Goal: Information Seeking & Learning: Understand process/instructions

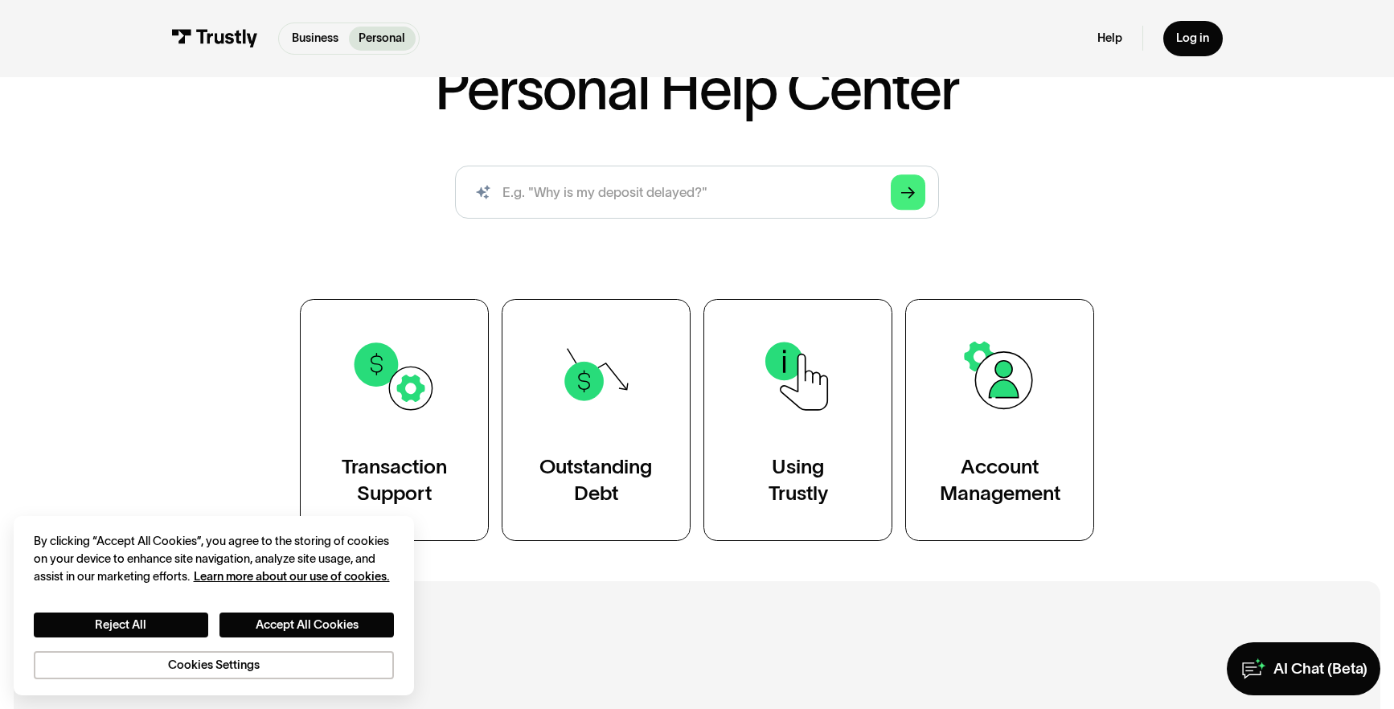
scroll to position [135, 0]
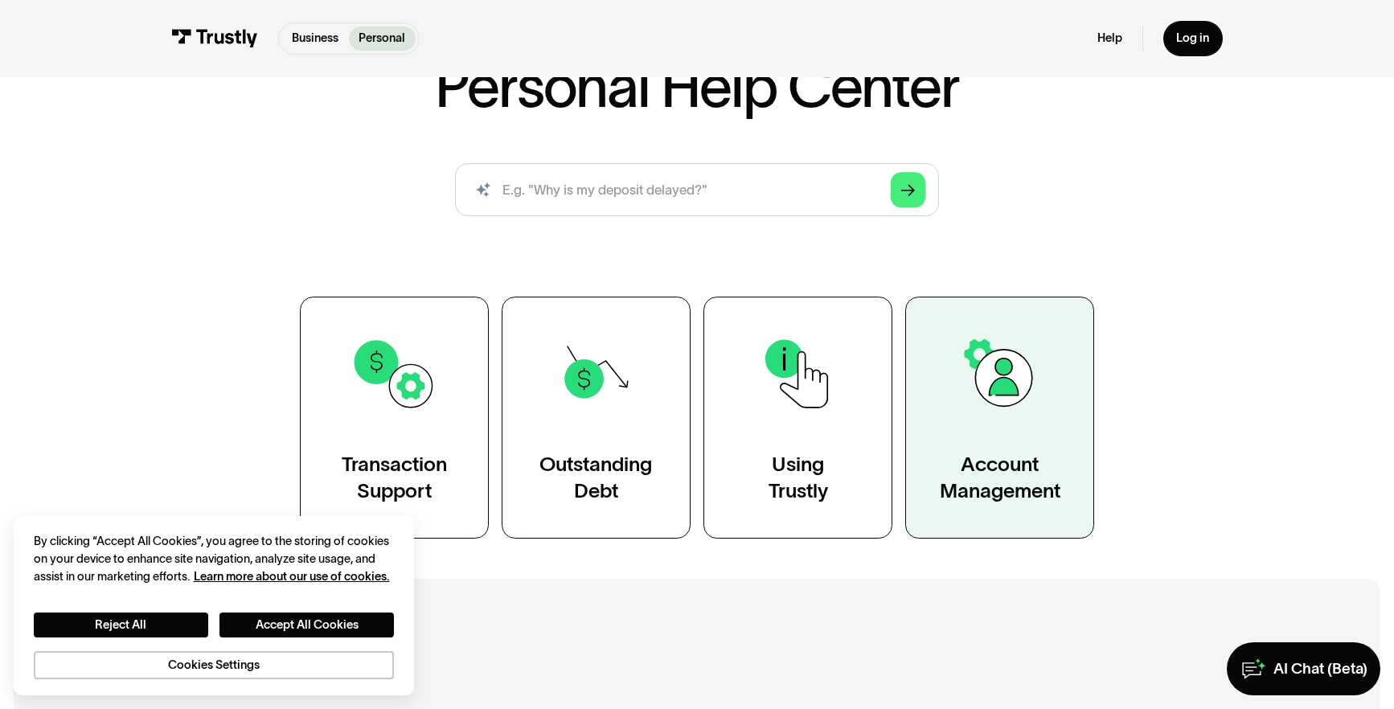
click at [1054, 398] on link "Account Management" at bounding box center [999, 418] width 189 height 242
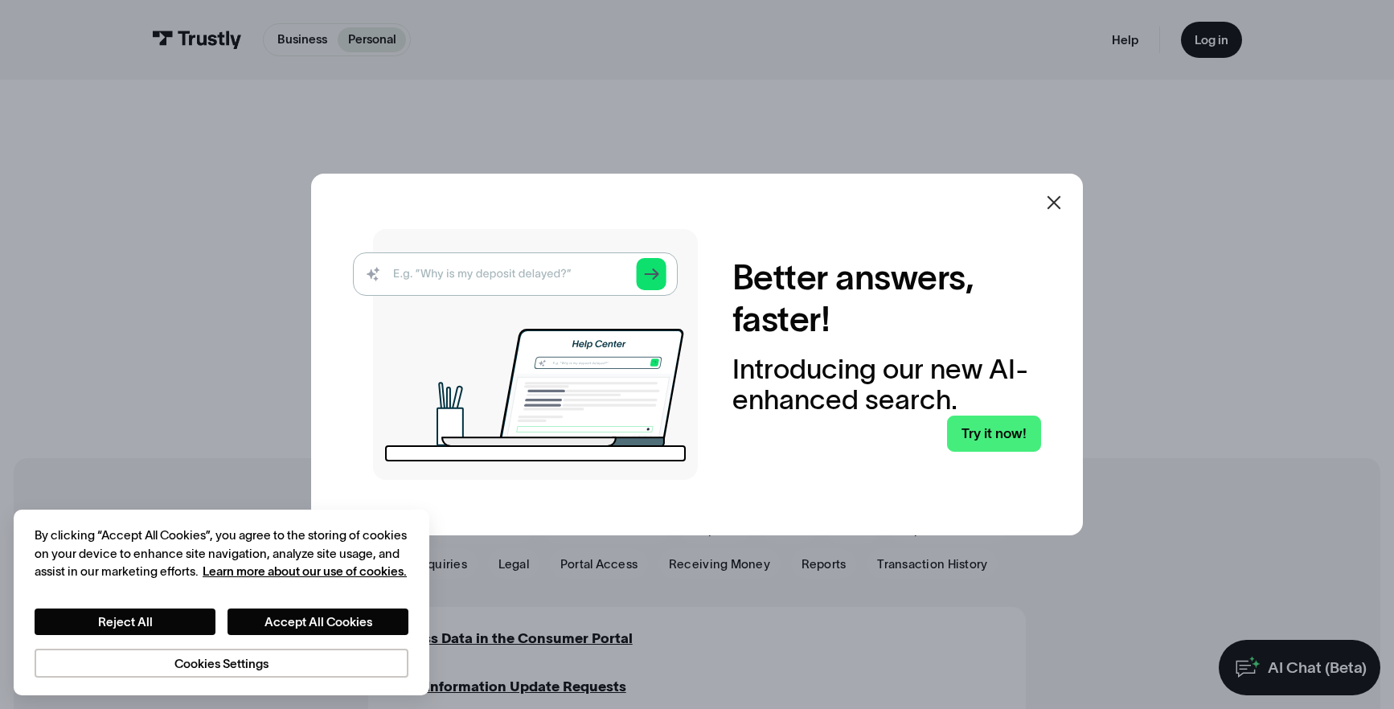
click at [1060, 202] on icon at bounding box center [1054, 202] width 19 height 19
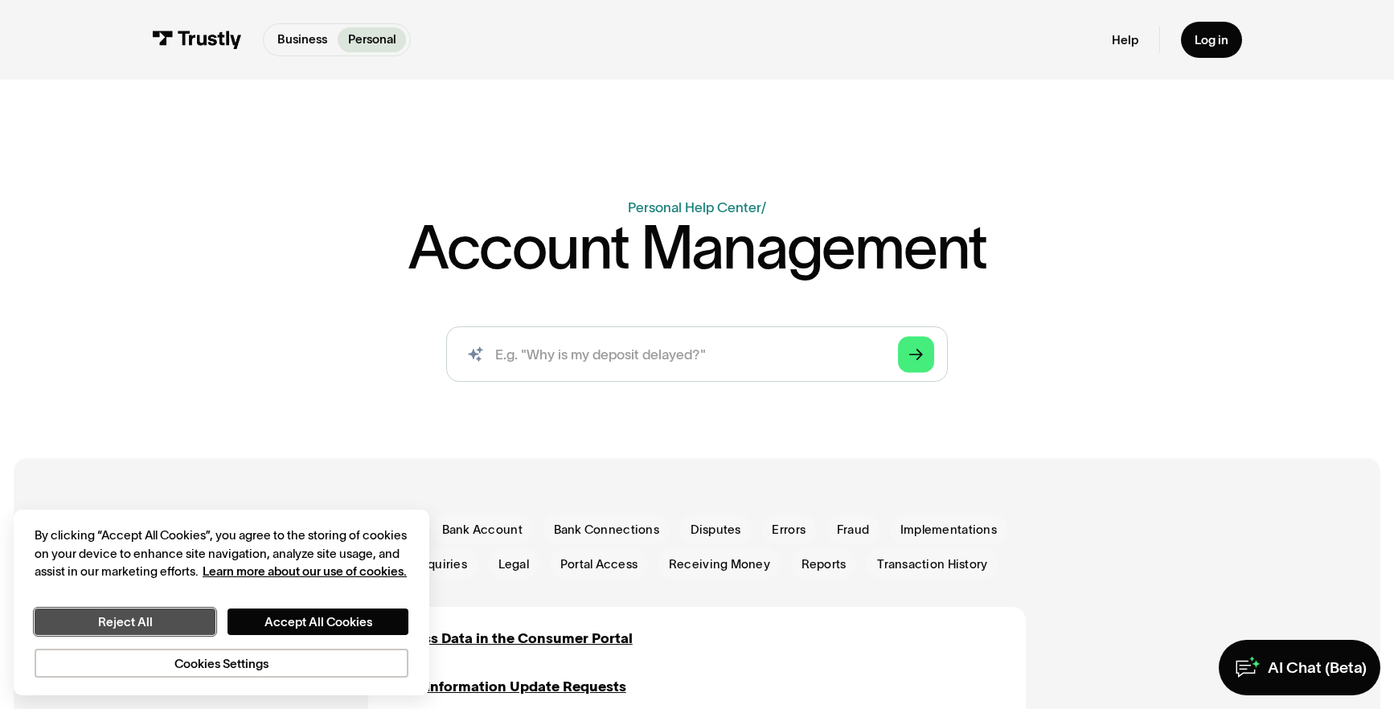
click at [187, 614] on button "Reject All" at bounding box center [125, 622] width 181 height 26
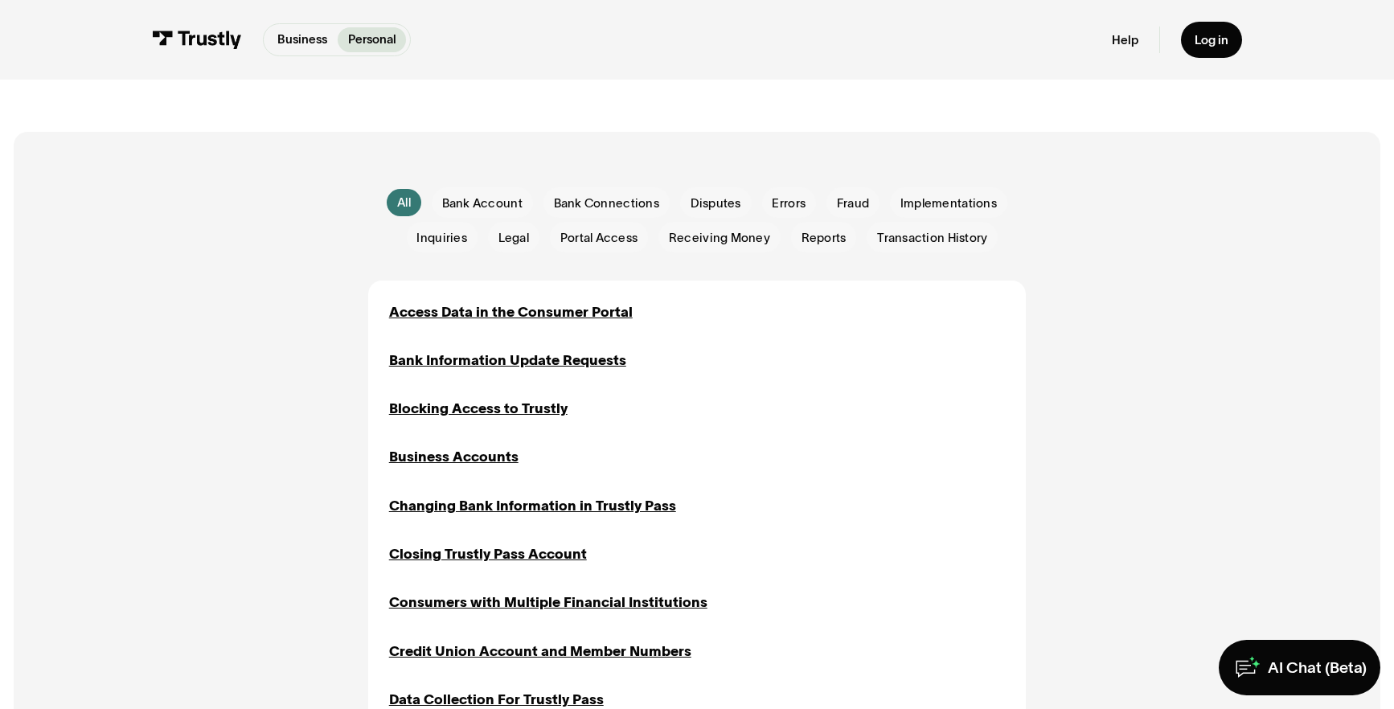
scroll to position [341, 0]
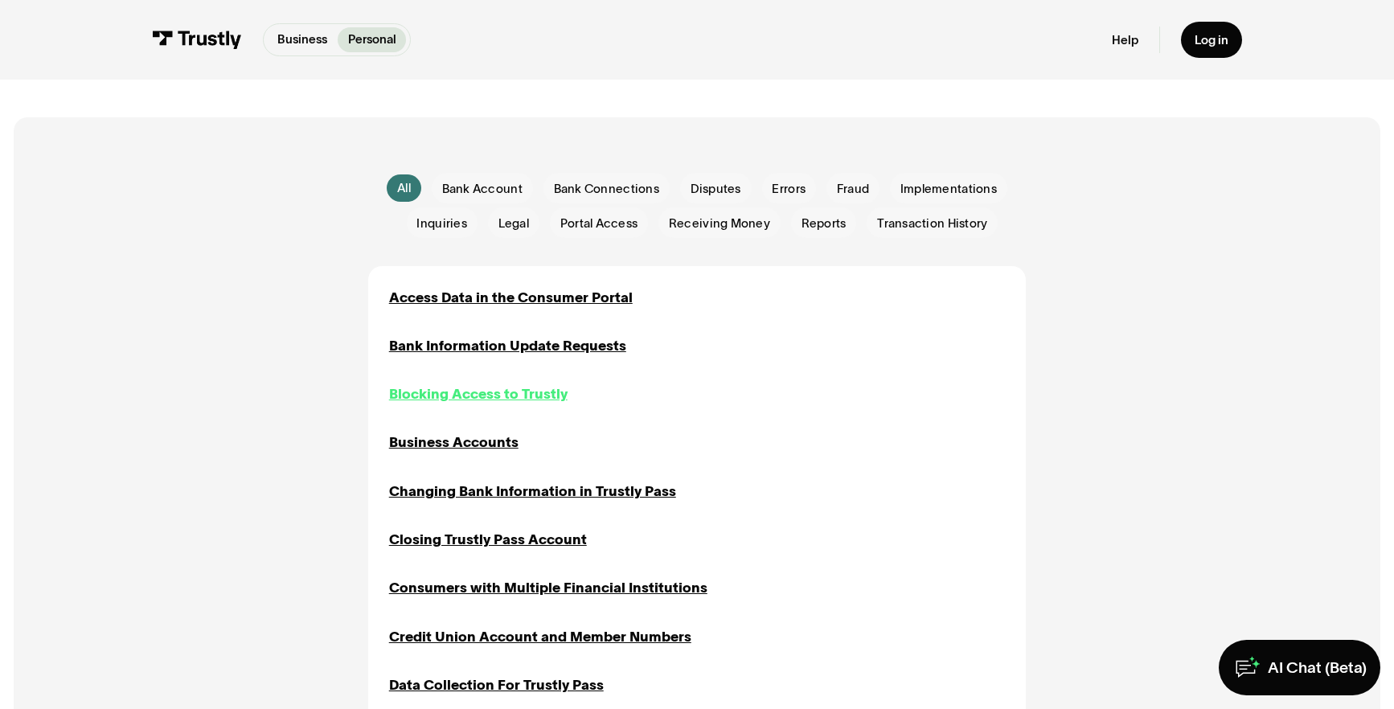
click at [553, 391] on div "Blocking Access to Trustly" at bounding box center [478, 394] width 179 height 21
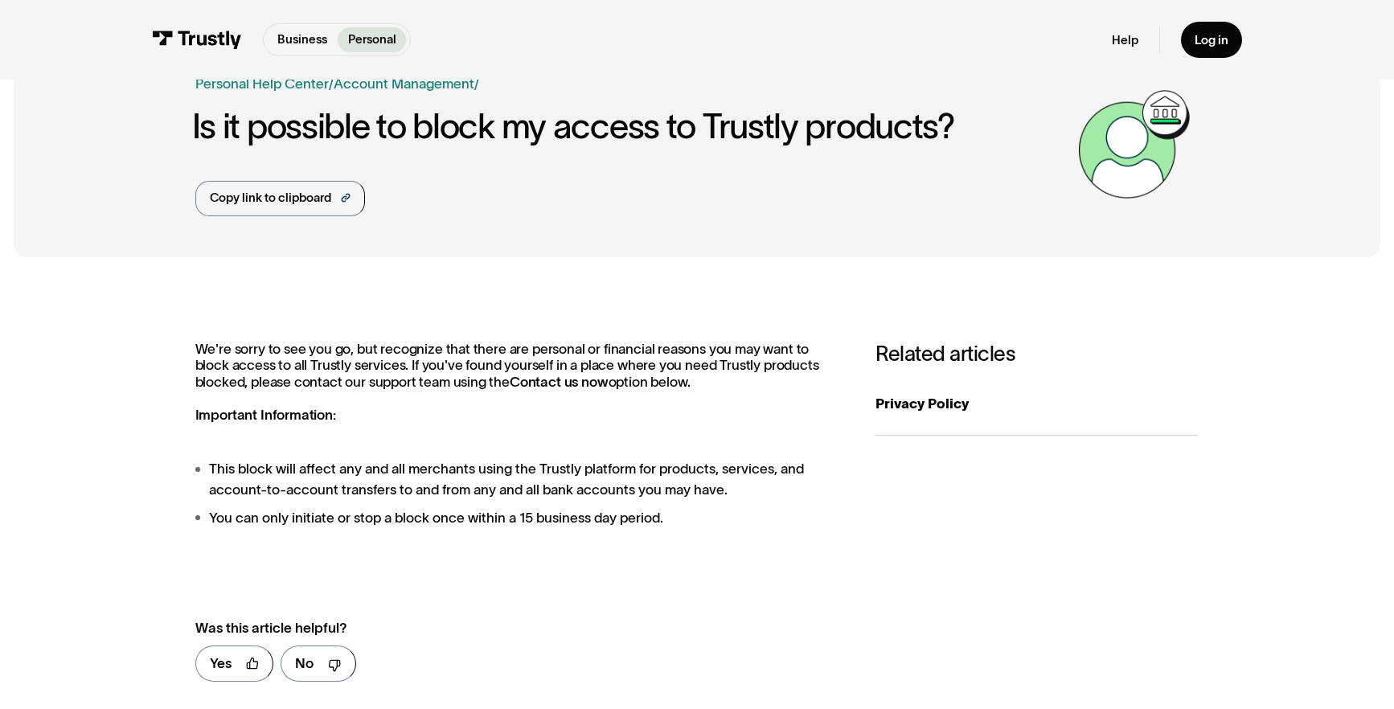
scroll to position [121, 0]
